Goal: Share content: Share content

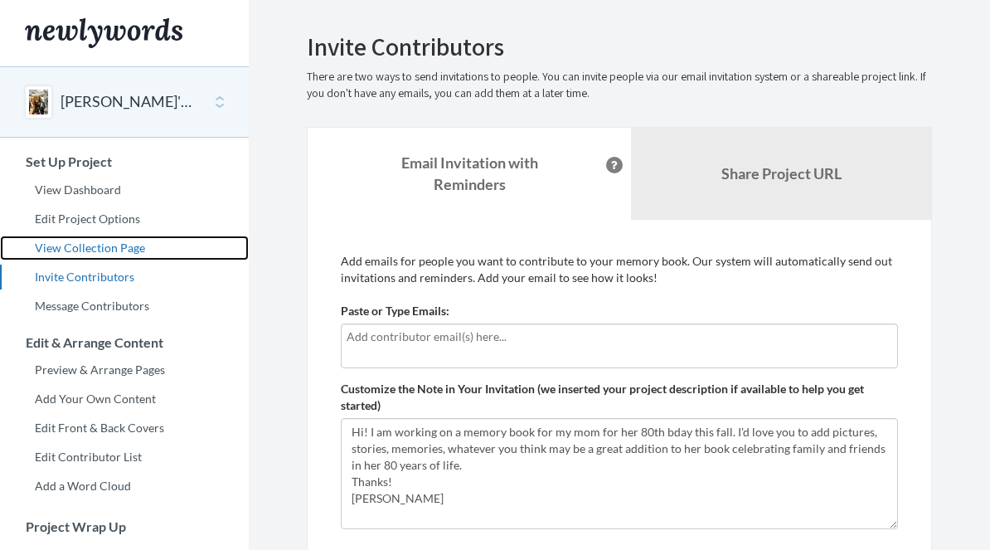
click at [112, 240] on link "View Collection Page" at bounding box center [124, 247] width 249 height 25
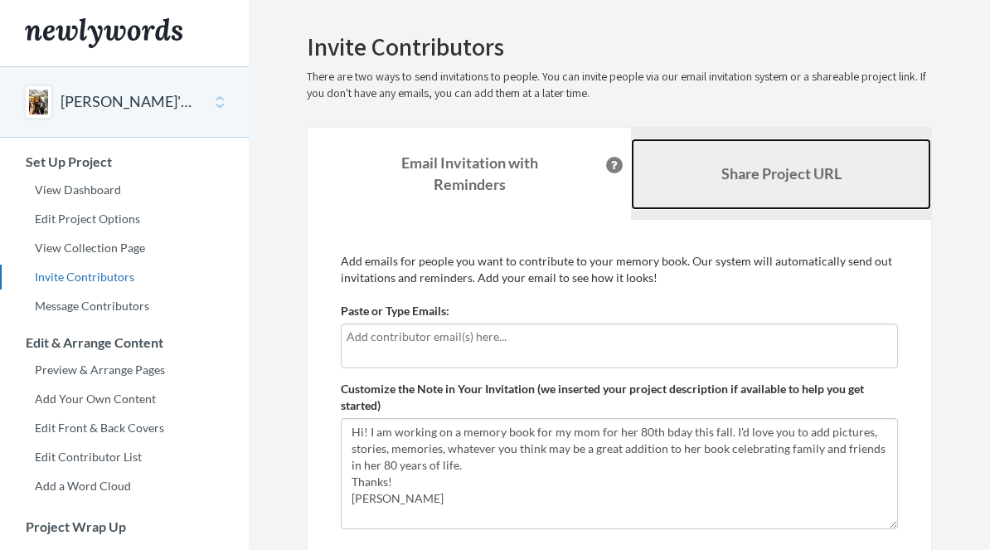
click at [777, 160] on link "Share Project URL" at bounding box center [781, 173] width 300 height 71
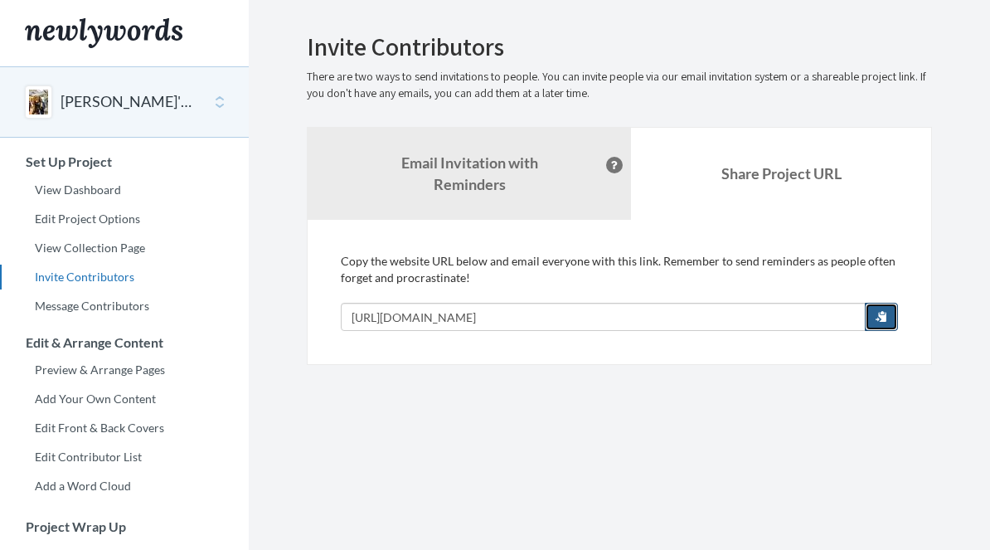
click at [875, 317] on span "button" at bounding box center [881, 316] width 12 height 12
click at [885, 314] on span "button" at bounding box center [881, 316] width 12 height 12
